Goal: Information Seeking & Learning: Compare options

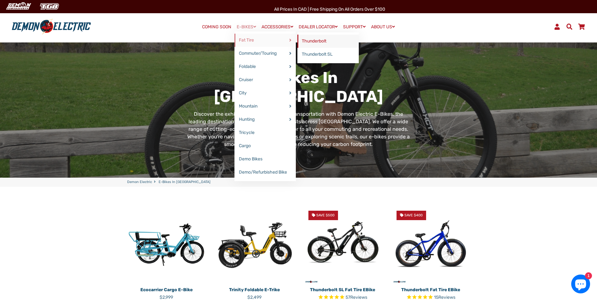
click at [292, 40] on link "Thunderbolt" at bounding box center [328, 41] width 61 height 13
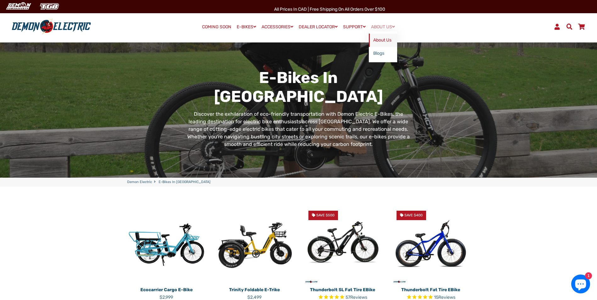
click at [292, 40] on link "About Us" at bounding box center [383, 40] width 28 height 13
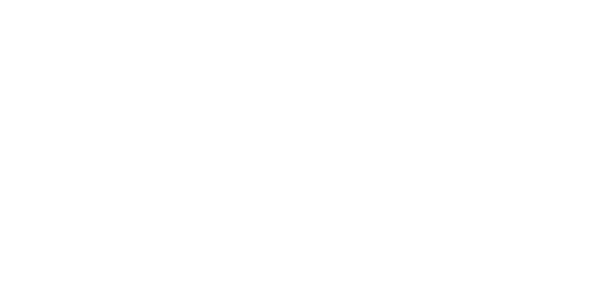
select select "******"
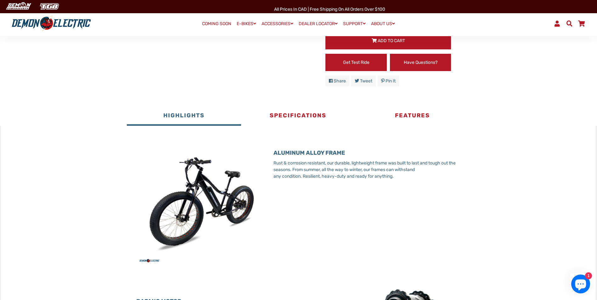
scroll to position [315, 0]
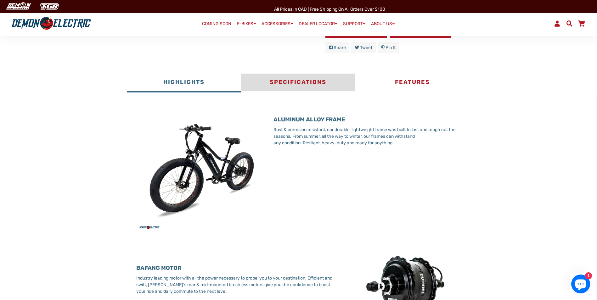
click at [305, 83] on button "Specifications" at bounding box center [298, 83] width 114 height 19
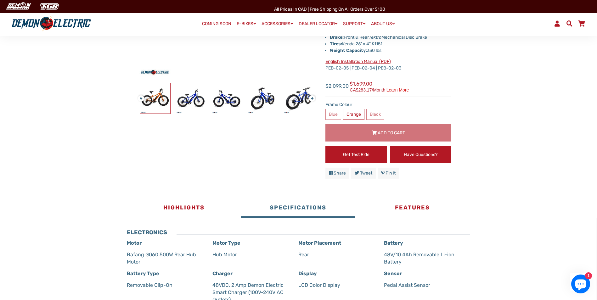
scroll to position [189, 0]
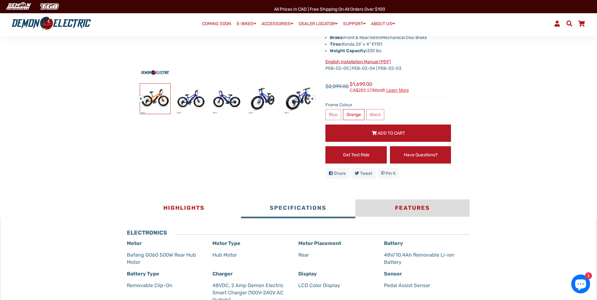
click at [411, 208] on button "Features" at bounding box center [413, 209] width 114 height 19
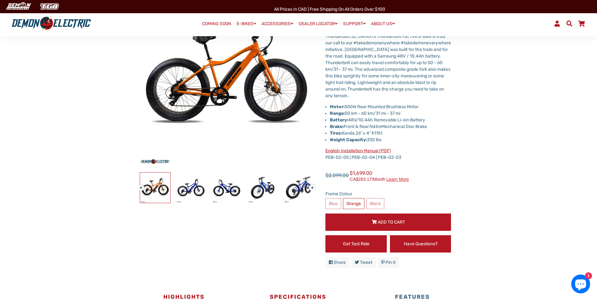
scroll to position [0, 0]
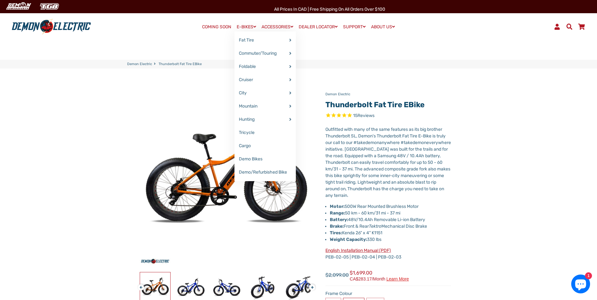
click at [239, 26] on link "E-BIKES" at bounding box center [247, 26] width 24 height 9
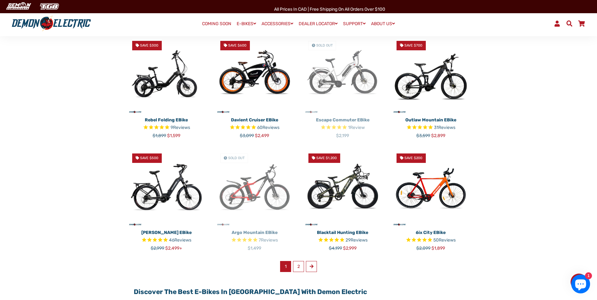
scroll to position [346, 0]
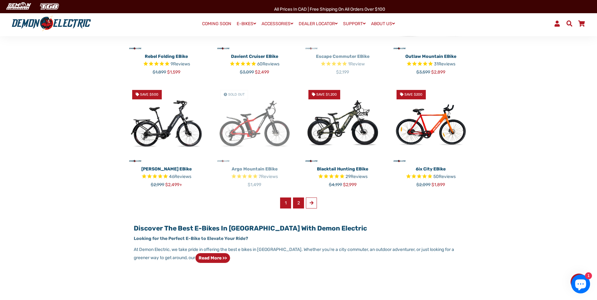
click at [298, 204] on link "2" at bounding box center [298, 203] width 11 height 11
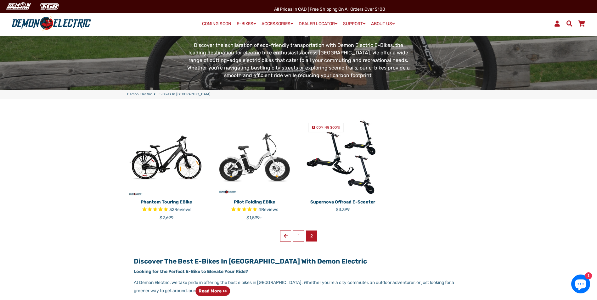
scroll to position [94, 0]
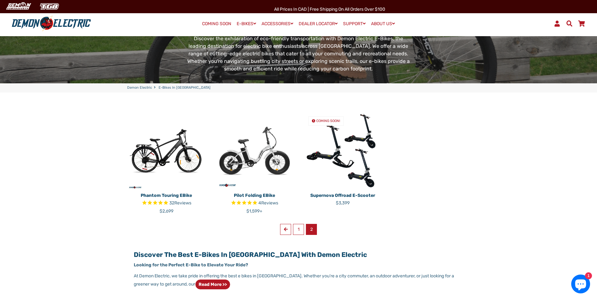
click at [186, 160] on img at bounding box center [166, 150] width 79 height 79
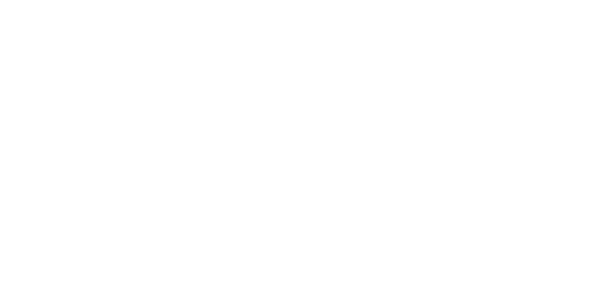
select select "******"
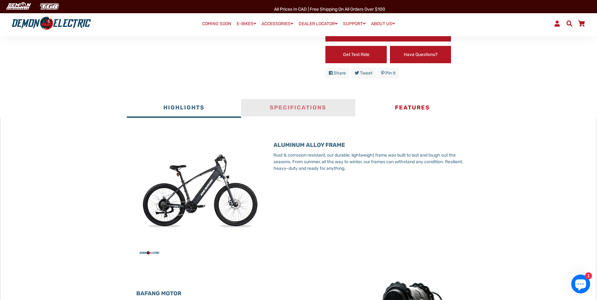
scroll to position [283, 0]
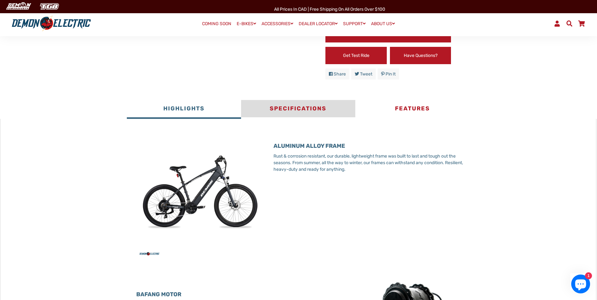
click at [306, 108] on button "Specifications" at bounding box center [298, 109] width 114 height 19
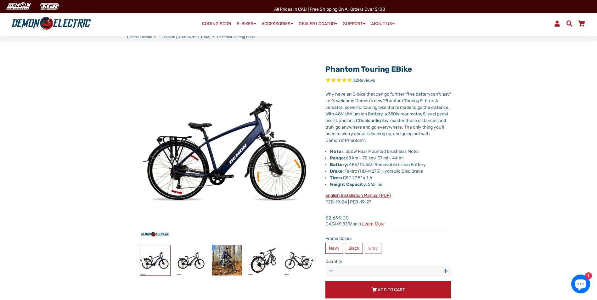
scroll to position [0, 0]
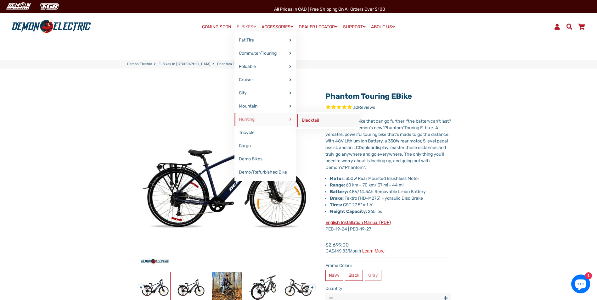
click at [315, 118] on link "Blacktail" at bounding box center [328, 120] width 61 height 13
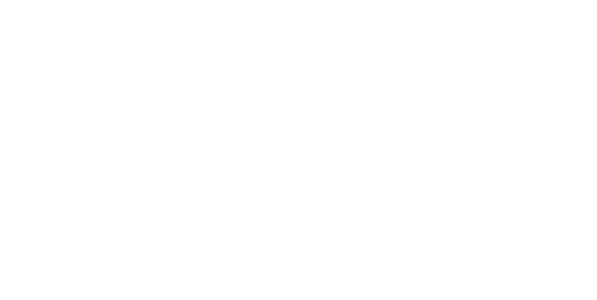
select select "******"
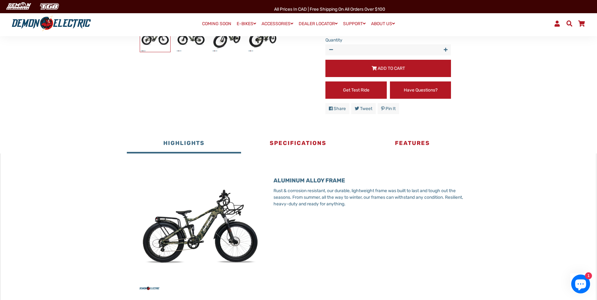
scroll to position [252, 0]
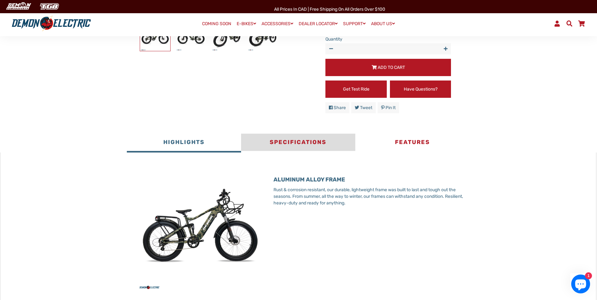
click at [285, 149] on button "Specifications" at bounding box center [298, 143] width 114 height 19
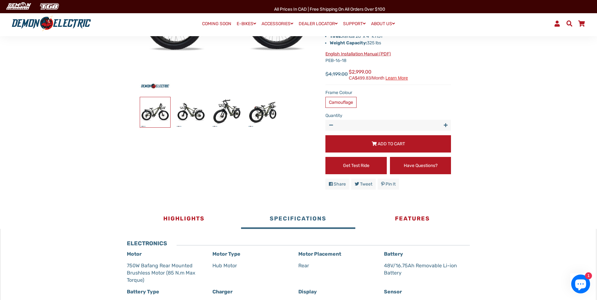
scroll to position [94, 0]
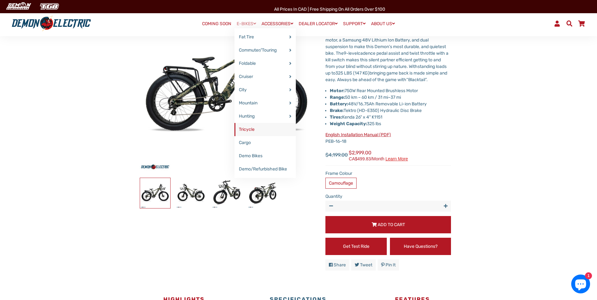
click at [247, 130] on link "Tricycle" at bounding box center [265, 129] width 61 height 13
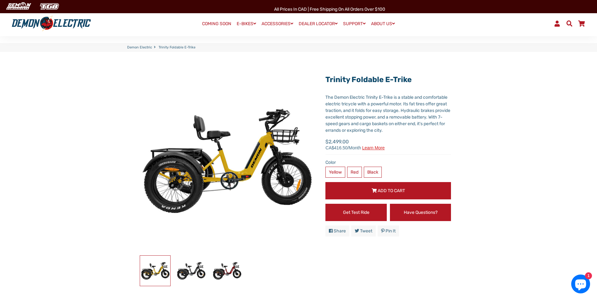
scroll to position [94, 0]
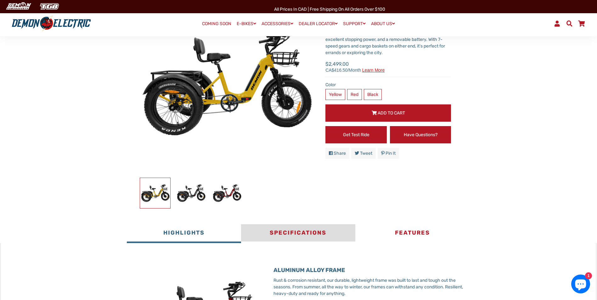
click at [291, 232] on button "Specifications" at bounding box center [298, 234] width 114 height 19
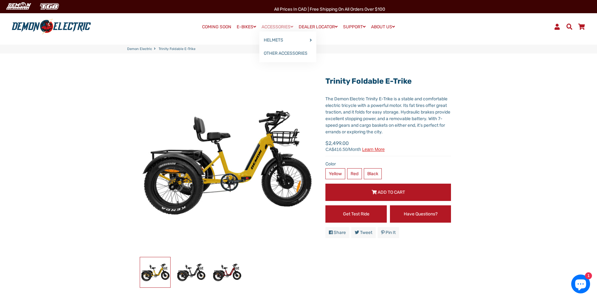
scroll to position [0, 0]
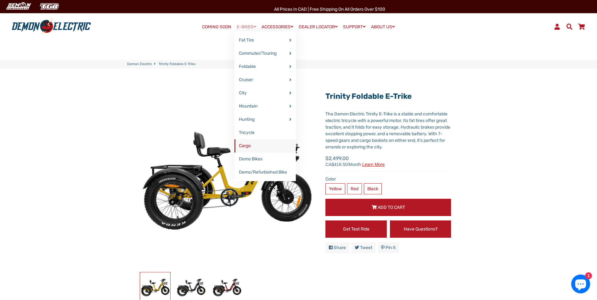
click at [245, 149] on link "Cargo" at bounding box center [265, 146] width 61 height 13
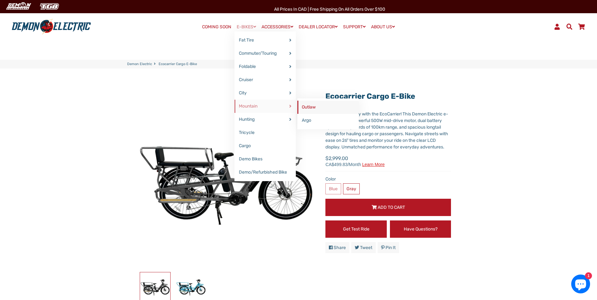
click at [309, 107] on link "Outlaw" at bounding box center [328, 107] width 61 height 13
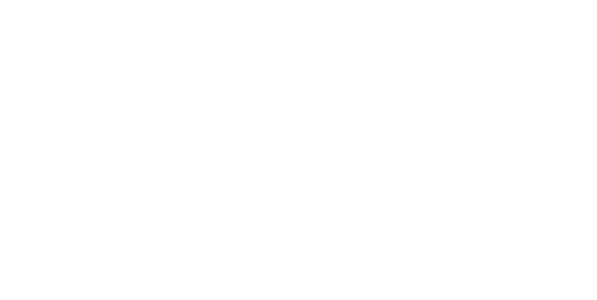
select select "******"
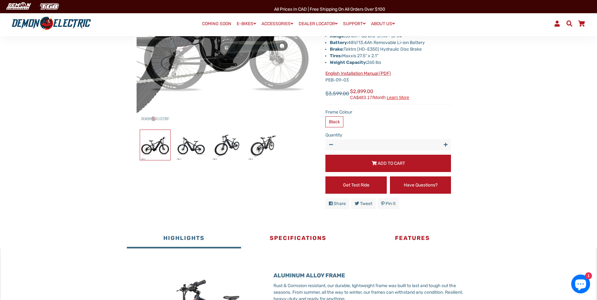
scroll to position [157, 0]
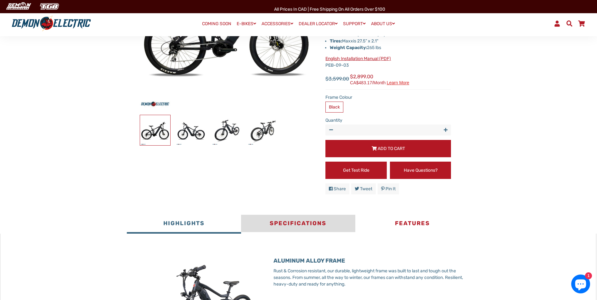
click at [294, 219] on button "Specifications" at bounding box center [298, 224] width 114 height 19
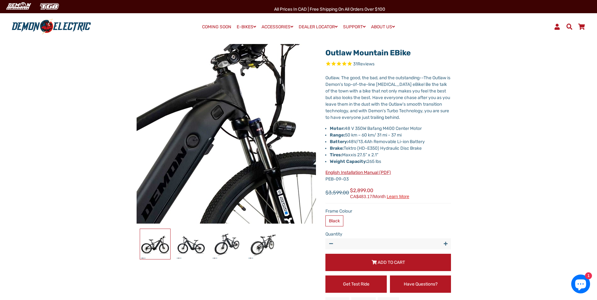
scroll to position [0, 0]
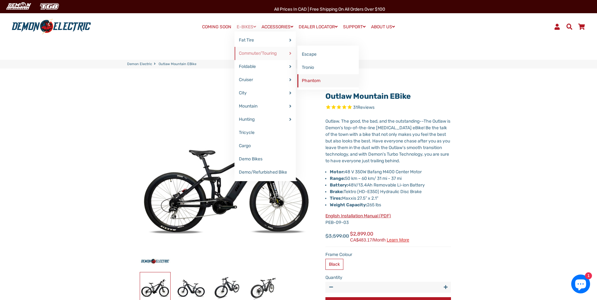
click at [307, 82] on link "Phantom" at bounding box center [328, 80] width 61 height 13
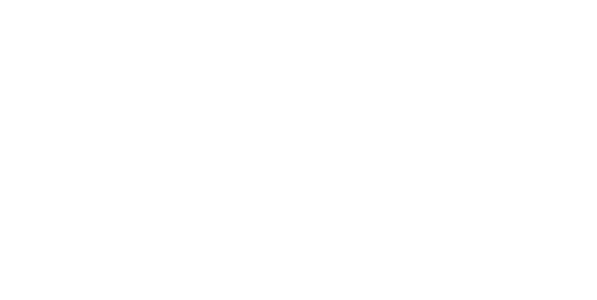
select select "******"
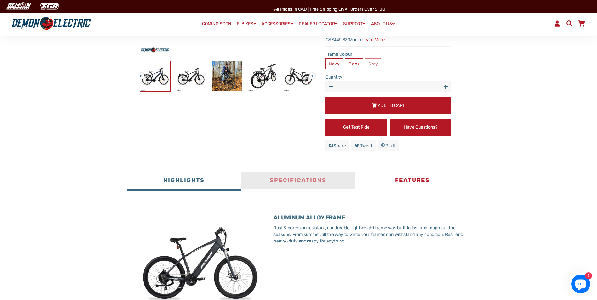
scroll to position [252, 0]
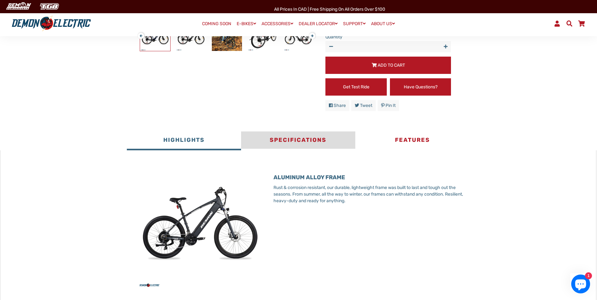
click at [295, 141] on button "Specifications" at bounding box center [298, 141] width 114 height 19
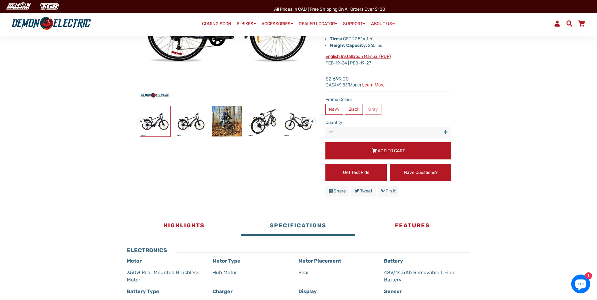
scroll to position [157, 0]
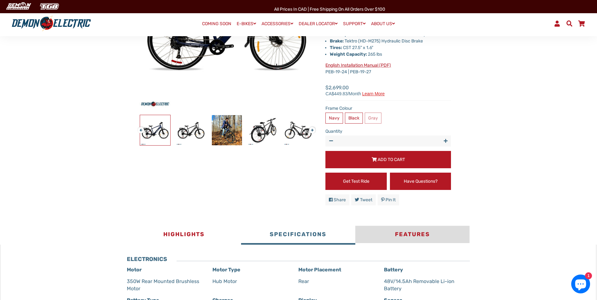
click at [422, 232] on button "Features" at bounding box center [413, 235] width 114 height 19
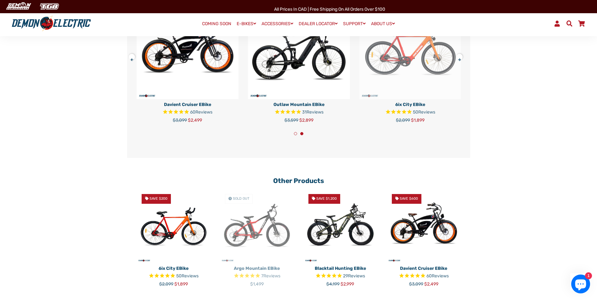
scroll to position [976, 0]
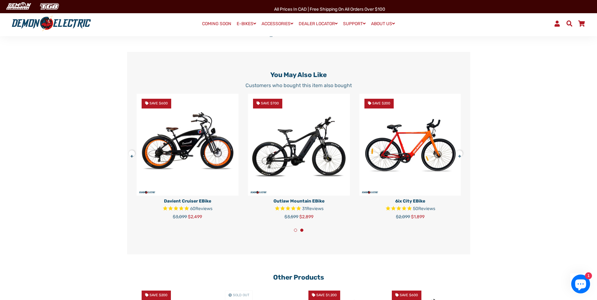
click at [404, 152] on img at bounding box center [411, 145] width 102 height 102
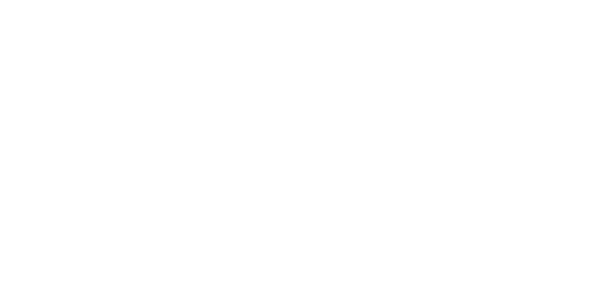
select select "******"
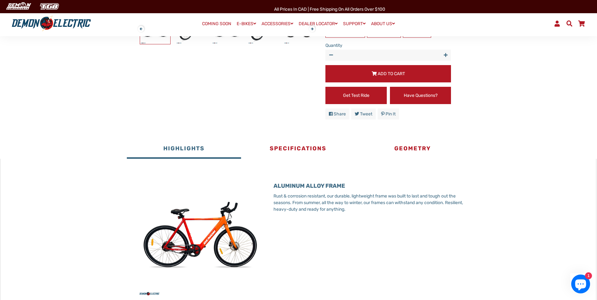
scroll to position [283, 0]
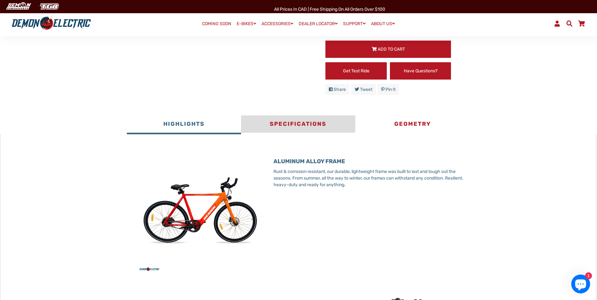
click at [305, 123] on button "Specifications" at bounding box center [298, 125] width 114 height 19
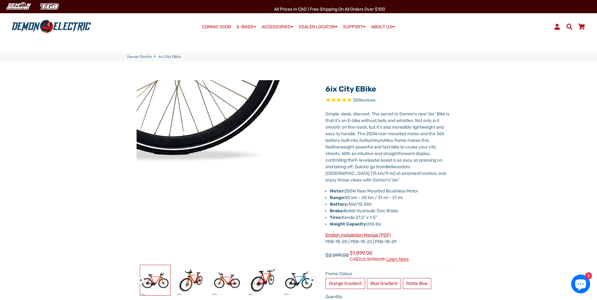
scroll to position [0, 0]
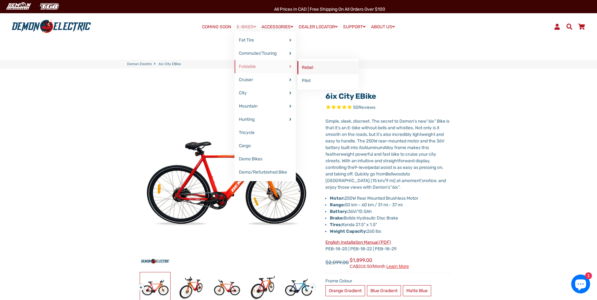
click at [316, 66] on link "Rebel" at bounding box center [328, 67] width 61 height 13
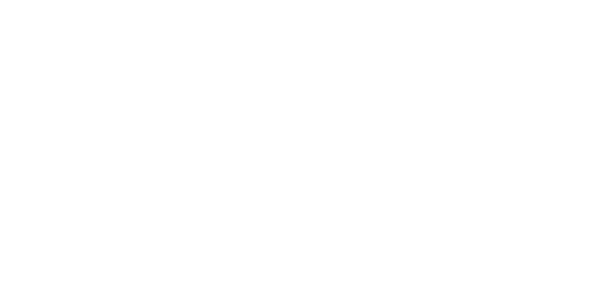
select select "******"
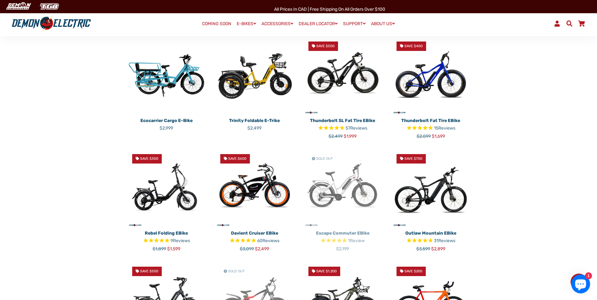
scroll to position [166, 0]
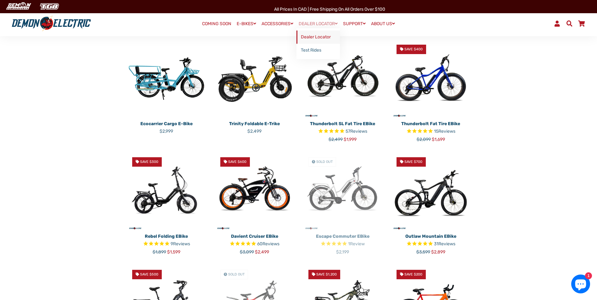
click at [321, 35] on link "Dealer Locator" at bounding box center [318, 37] width 43 height 13
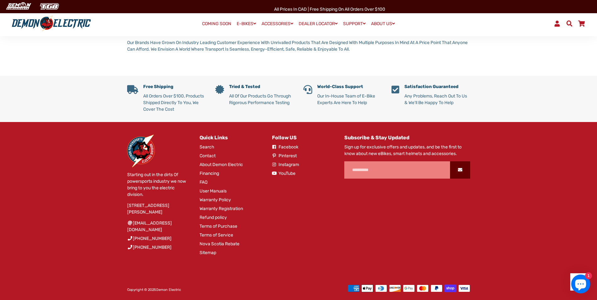
scroll to position [315, 0]
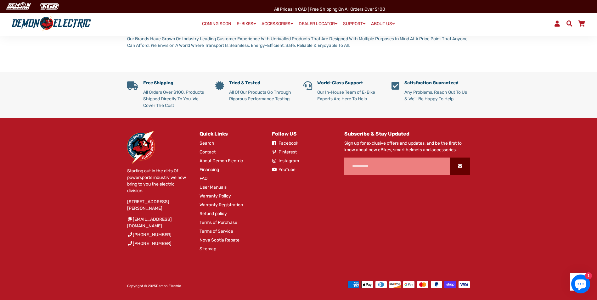
click at [203, 182] on link "FAQ" at bounding box center [204, 178] width 8 height 7
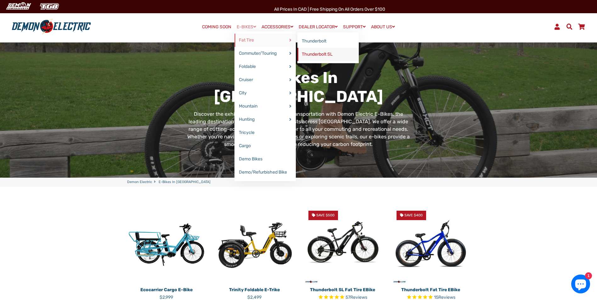
click at [314, 57] on link "Thunderbolt SL" at bounding box center [328, 54] width 61 height 13
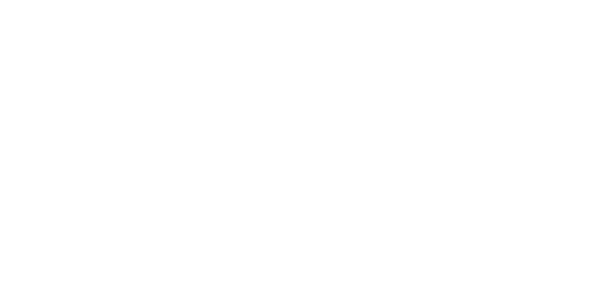
select select "******"
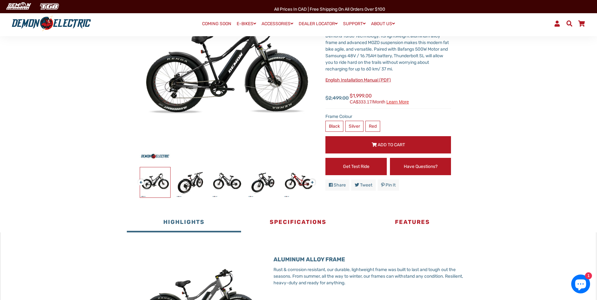
scroll to position [126, 0]
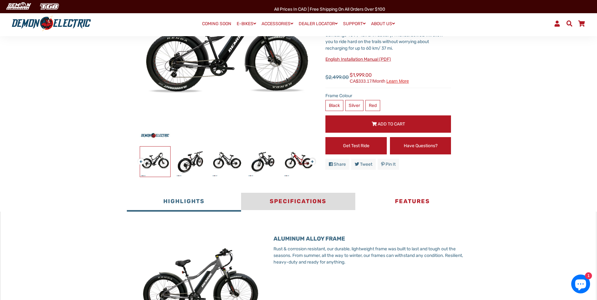
click at [299, 199] on button "Specifications" at bounding box center [298, 202] width 114 height 19
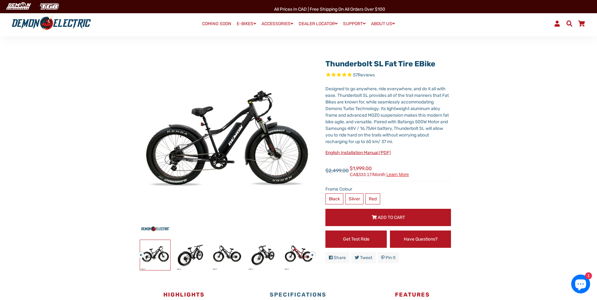
scroll to position [31, 0]
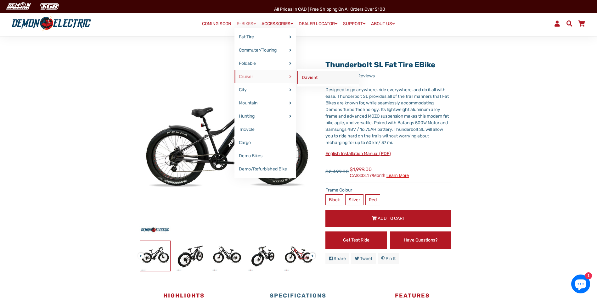
click at [306, 76] on link "Davient" at bounding box center [328, 77] width 61 height 13
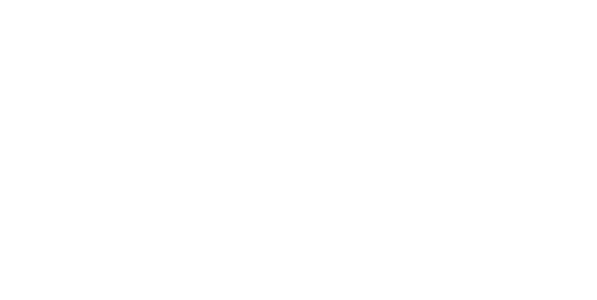
select select "******"
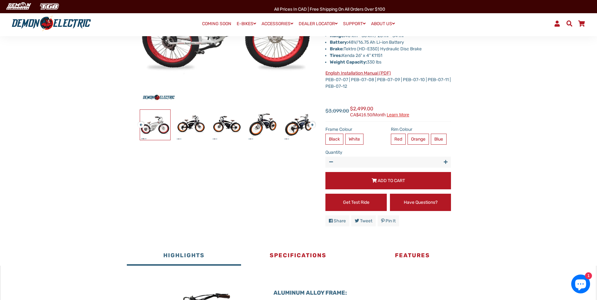
scroll to position [220, 0]
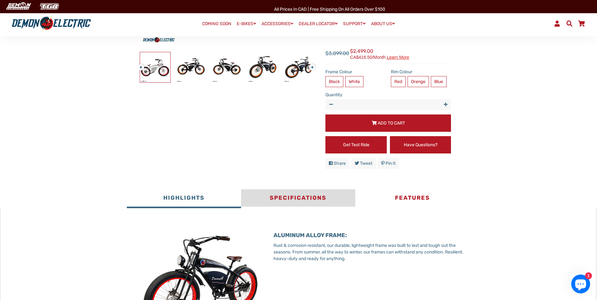
click at [287, 197] on button "Specifications" at bounding box center [298, 199] width 114 height 19
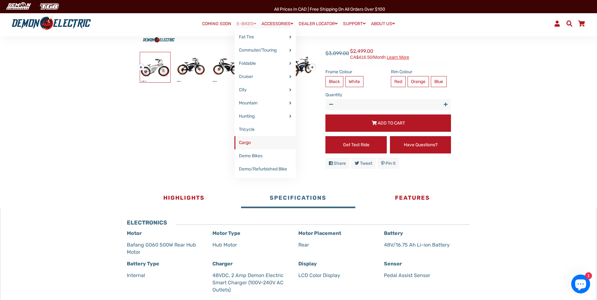
click at [246, 142] on link "Cargo" at bounding box center [265, 142] width 61 height 13
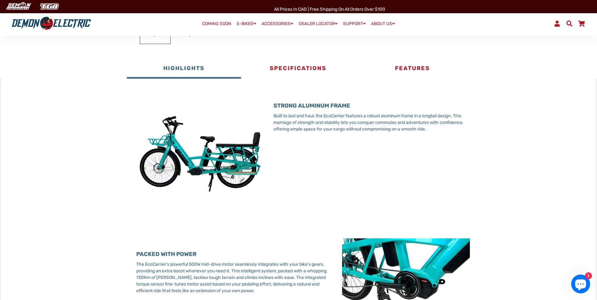
scroll to position [220, 0]
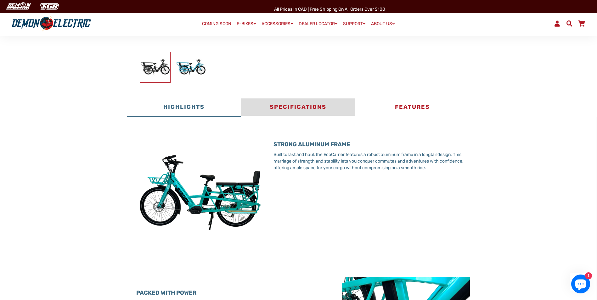
click at [296, 104] on button "Specifications" at bounding box center [298, 108] width 114 height 19
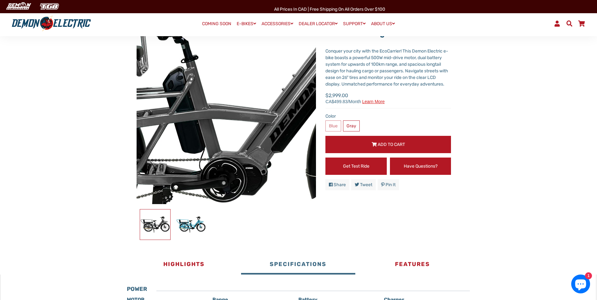
scroll to position [0, 0]
